Goal: Check status: Check status

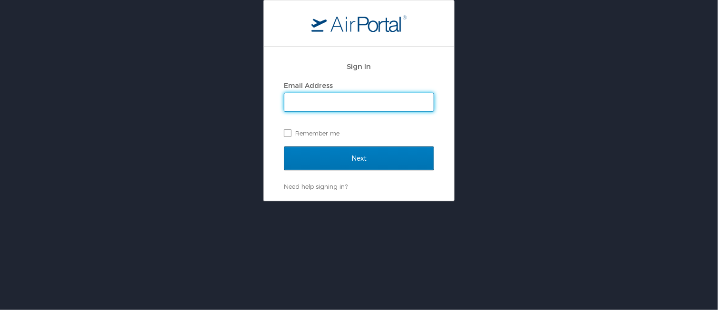
type input "cheryl.piro@cbtravel.com"
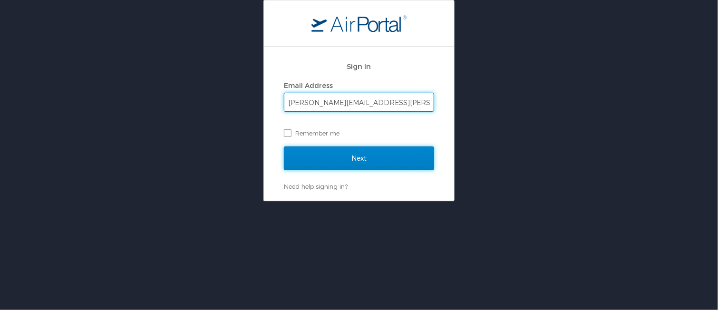
click at [336, 164] on input "Next" at bounding box center [359, 158] width 150 height 24
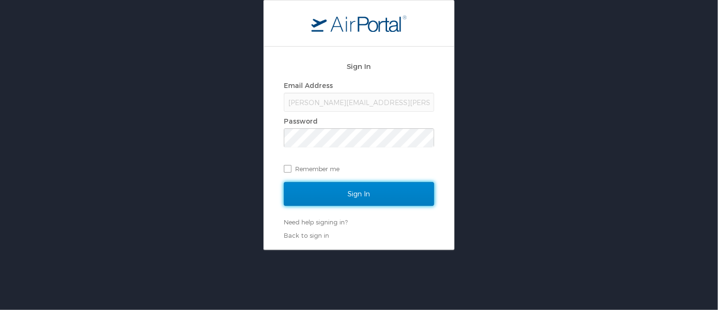
click at [320, 194] on input "Sign In" at bounding box center [359, 194] width 150 height 24
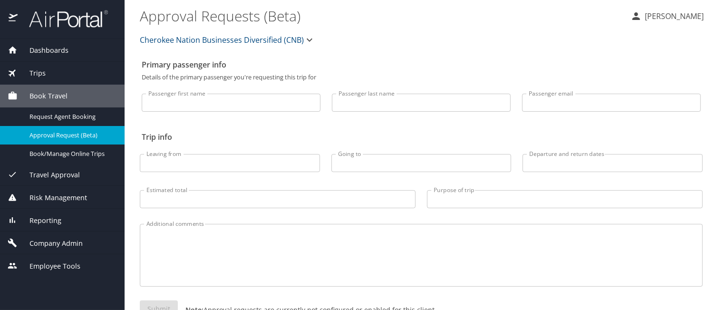
click at [29, 74] on span "Trips" at bounding box center [32, 73] width 28 height 10
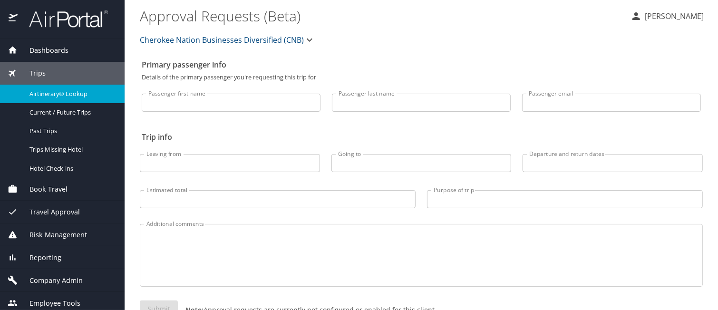
click at [59, 94] on span "Airtinerary® Lookup" at bounding box center [71, 93] width 84 height 9
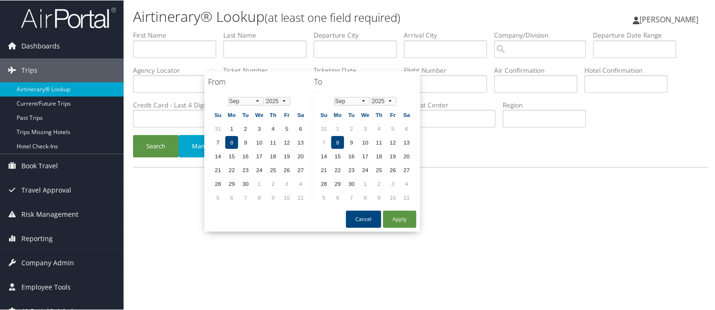
click at [314, 75] on input "text" at bounding box center [355, 84] width 83 height 18
click at [234, 136] on td "8" at bounding box center [231, 141] width 13 height 13
click at [406, 211] on button "Apply" at bounding box center [399, 218] width 33 height 17
type input "09/08/2025"
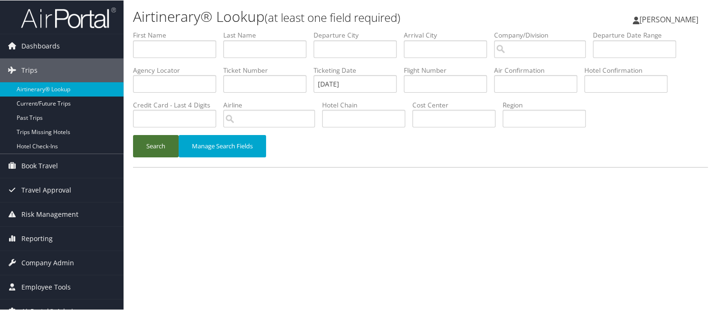
click at [146, 135] on button "Search" at bounding box center [156, 146] width 46 height 22
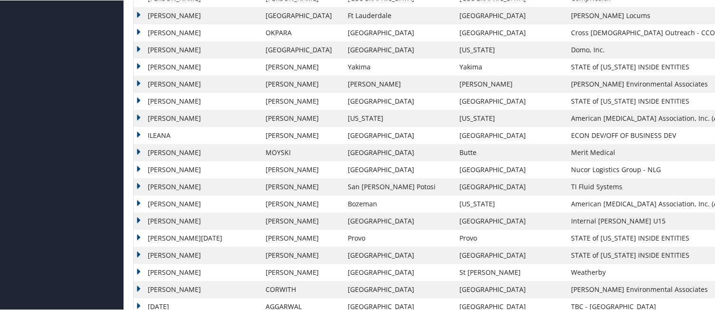
scroll to position [428, 0]
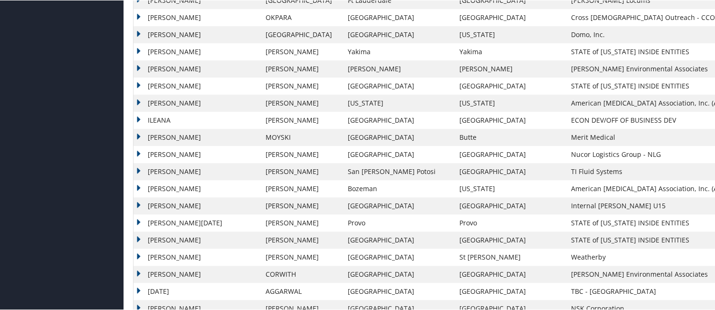
drag, startPoint x: 203, startPoint y: 154, endPoint x: 167, endPoint y: 154, distance: 35.7
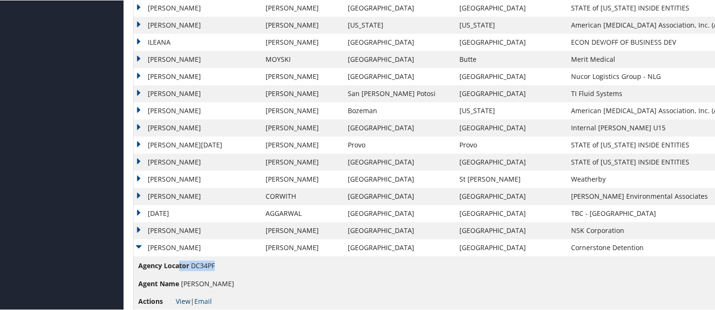
scroll to position [523, 0]
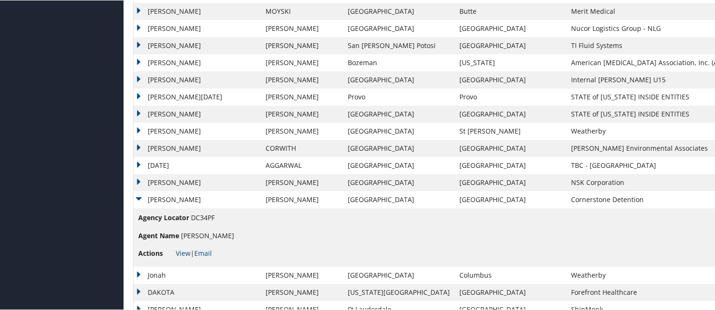
scroll to position [570, 0]
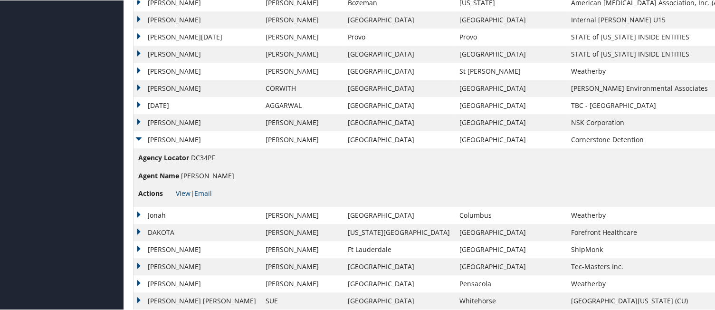
scroll to position [713, 0]
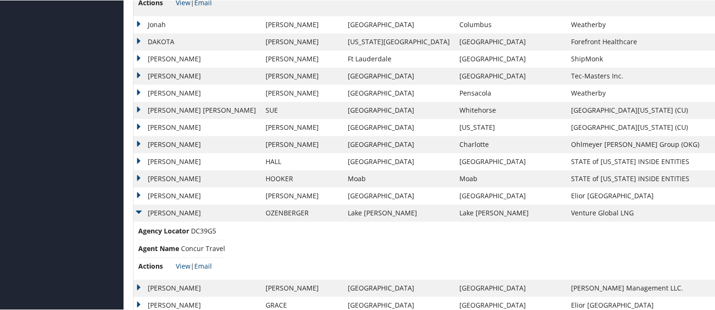
scroll to position [856, 0]
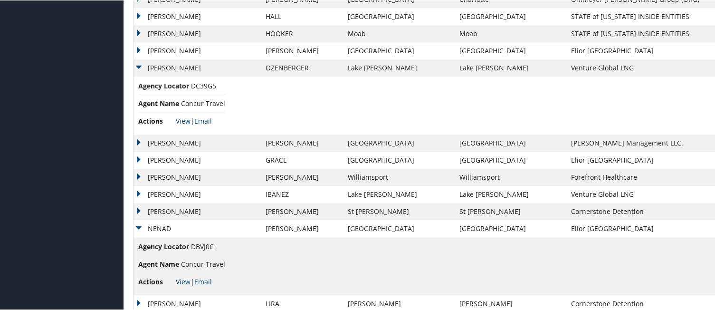
scroll to position [951, 0]
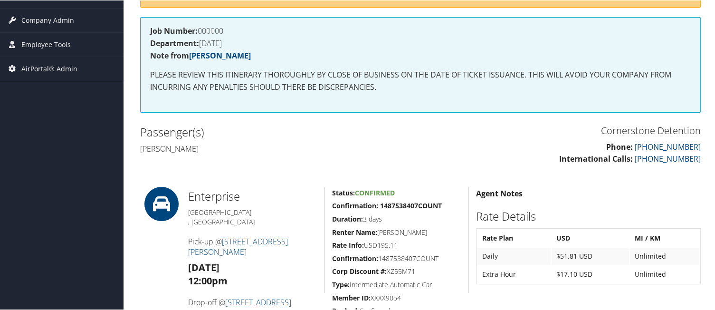
scroll to position [190, 0]
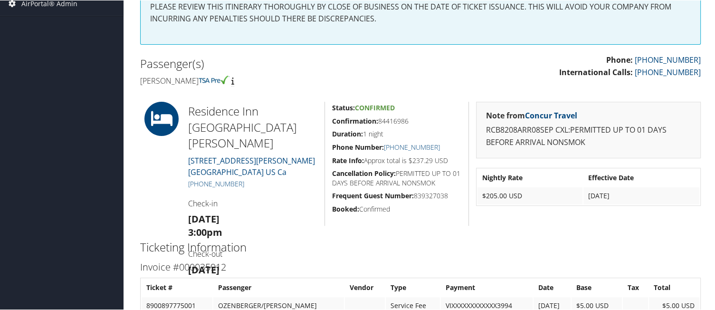
scroll to position [238, 0]
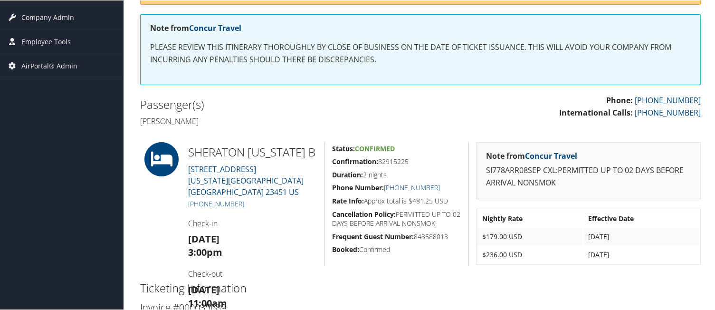
scroll to position [190, 0]
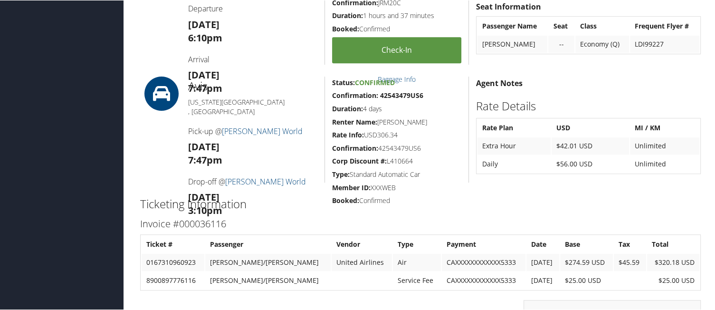
scroll to position [546, 0]
